Goal: Task Accomplishment & Management: Manage account settings

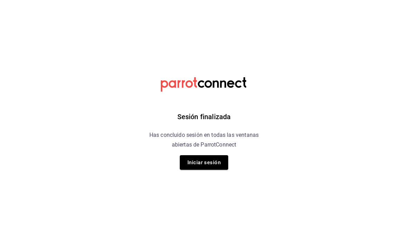
click at [204, 164] on button "Iniciar sesión" at bounding box center [204, 162] width 48 height 15
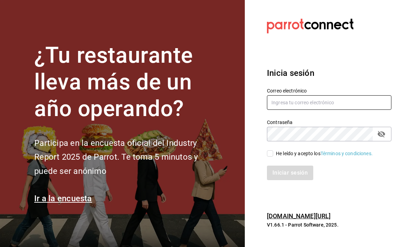
click at [294, 110] on input "text" at bounding box center [329, 102] width 124 height 15
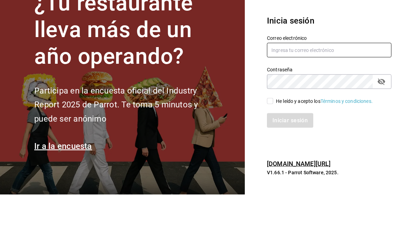
type input "[EMAIL_ADDRESS][DOMAIN_NAME]"
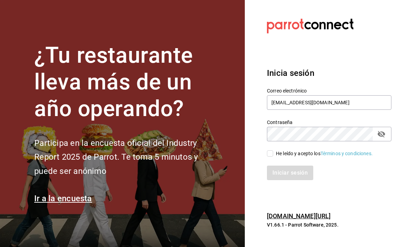
click at [268, 150] on input "He leído y acepto los Términos y condiciones." at bounding box center [270, 153] width 6 height 6
checkbox input "true"
click at [296, 165] on button "Iniciar sesión" at bounding box center [290, 172] width 47 height 15
